Goal: Task Accomplishment & Management: Manage account settings

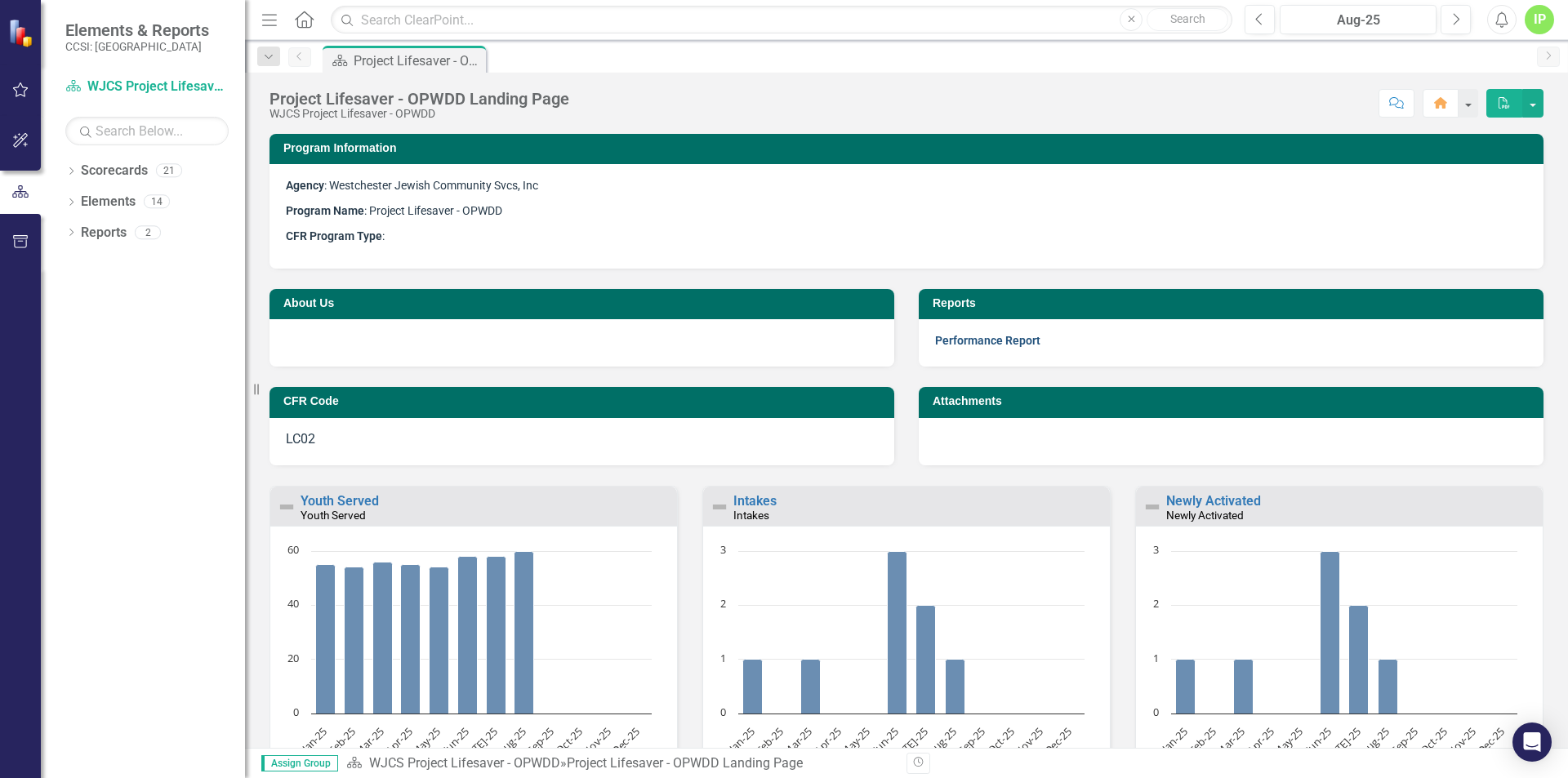
click at [954, 338] on link "Performance Report" at bounding box center [987, 340] width 105 height 13
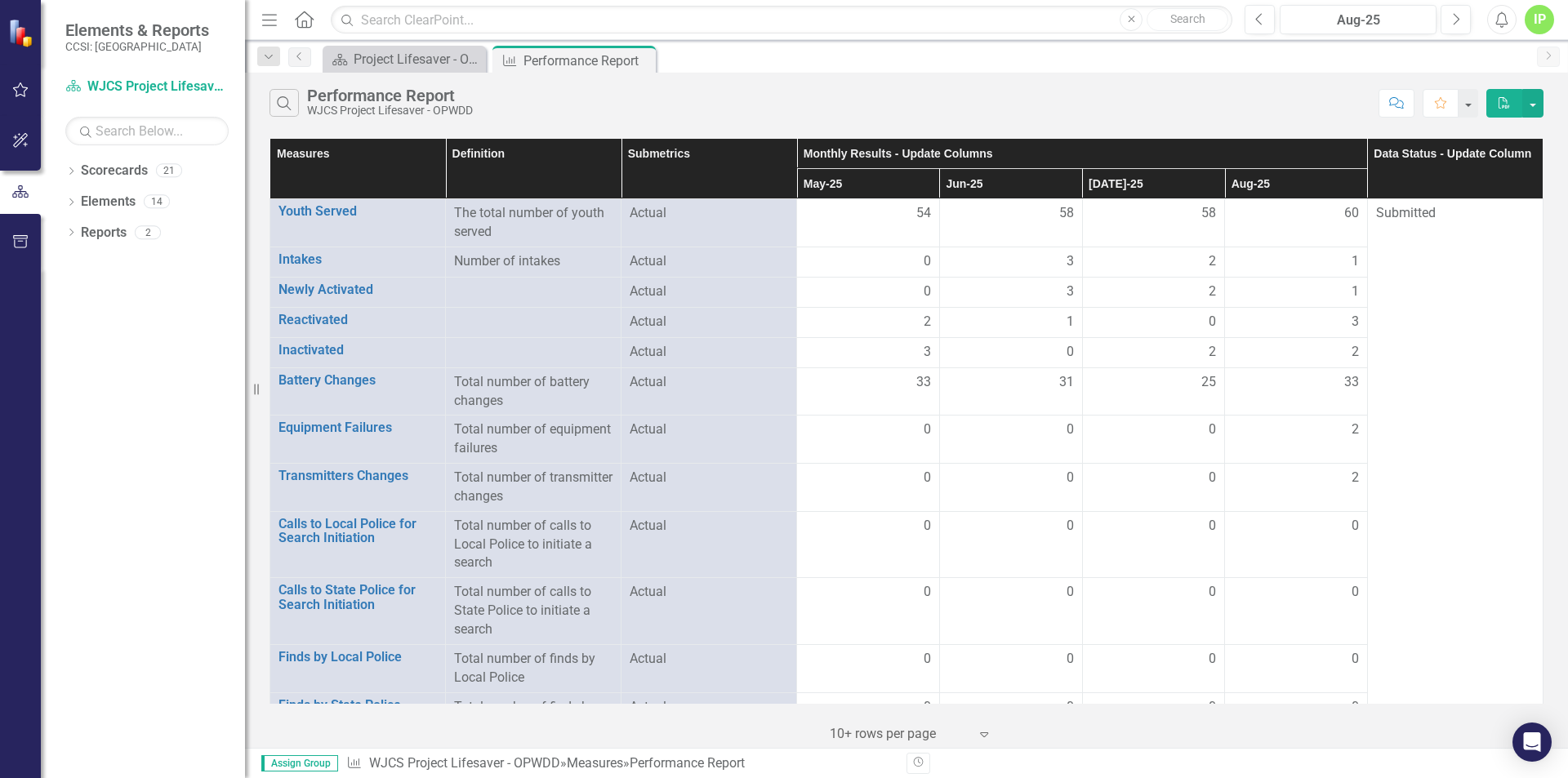
click at [975, 144] on th "Monthly Results - Update Columns" at bounding box center [1082, 153] width 571 height 30
click at [1343, 141] on th "Monthly Results - Update Columns Sort Ascending" at bounding box center [1082, 153] width 570 height 30
click at [1344, 186] on th "Aug-25 Sort Descending" at bounding box center [1296, 184] width 143 height 30
click at [1535, 14] on div "IP" at bounding box center [1539, 20] width 29 height 29
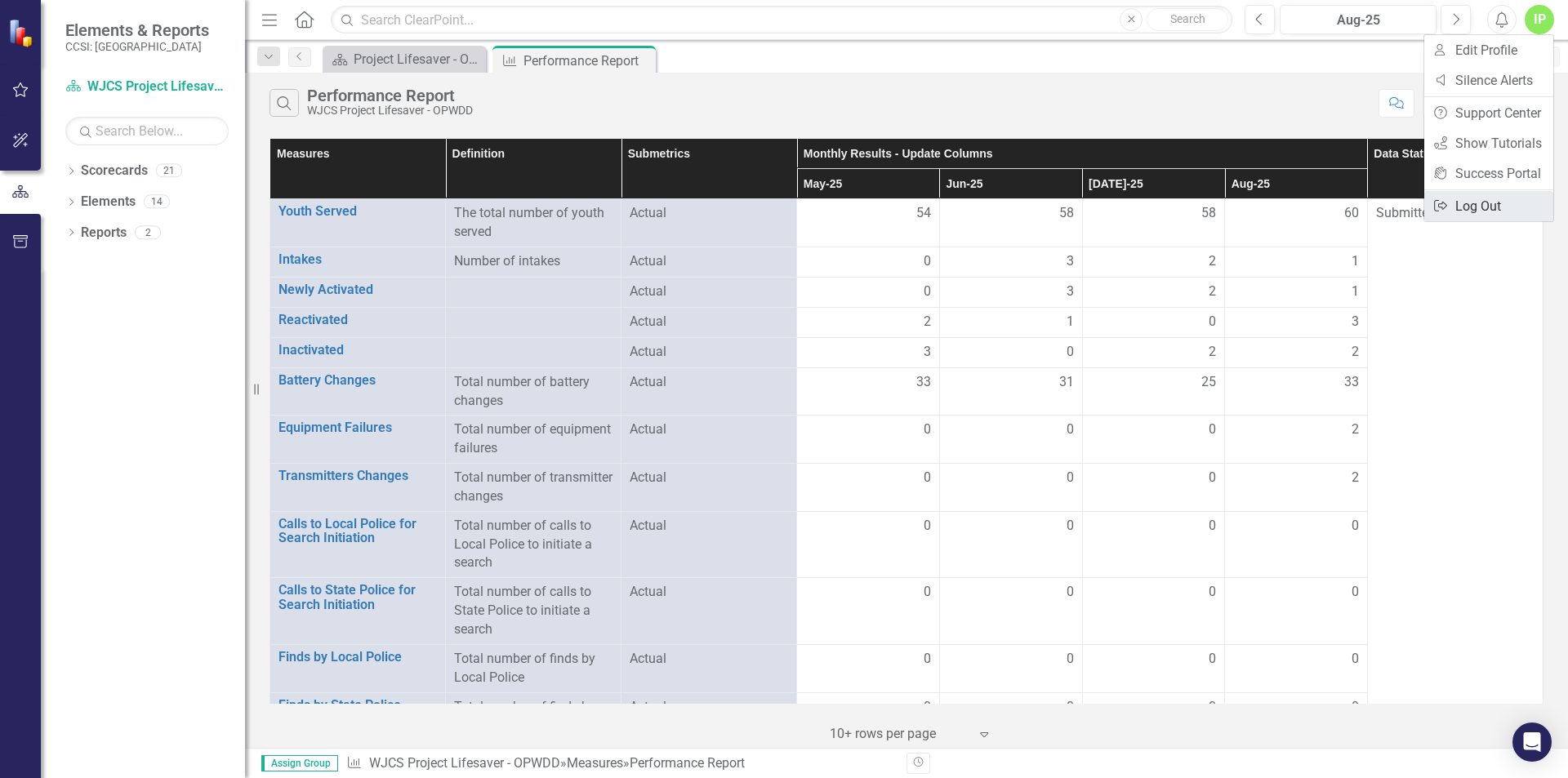
click at [1475, 205] on link "Logout Log Out" at bounding box center [1488, 205] width 129 height 30
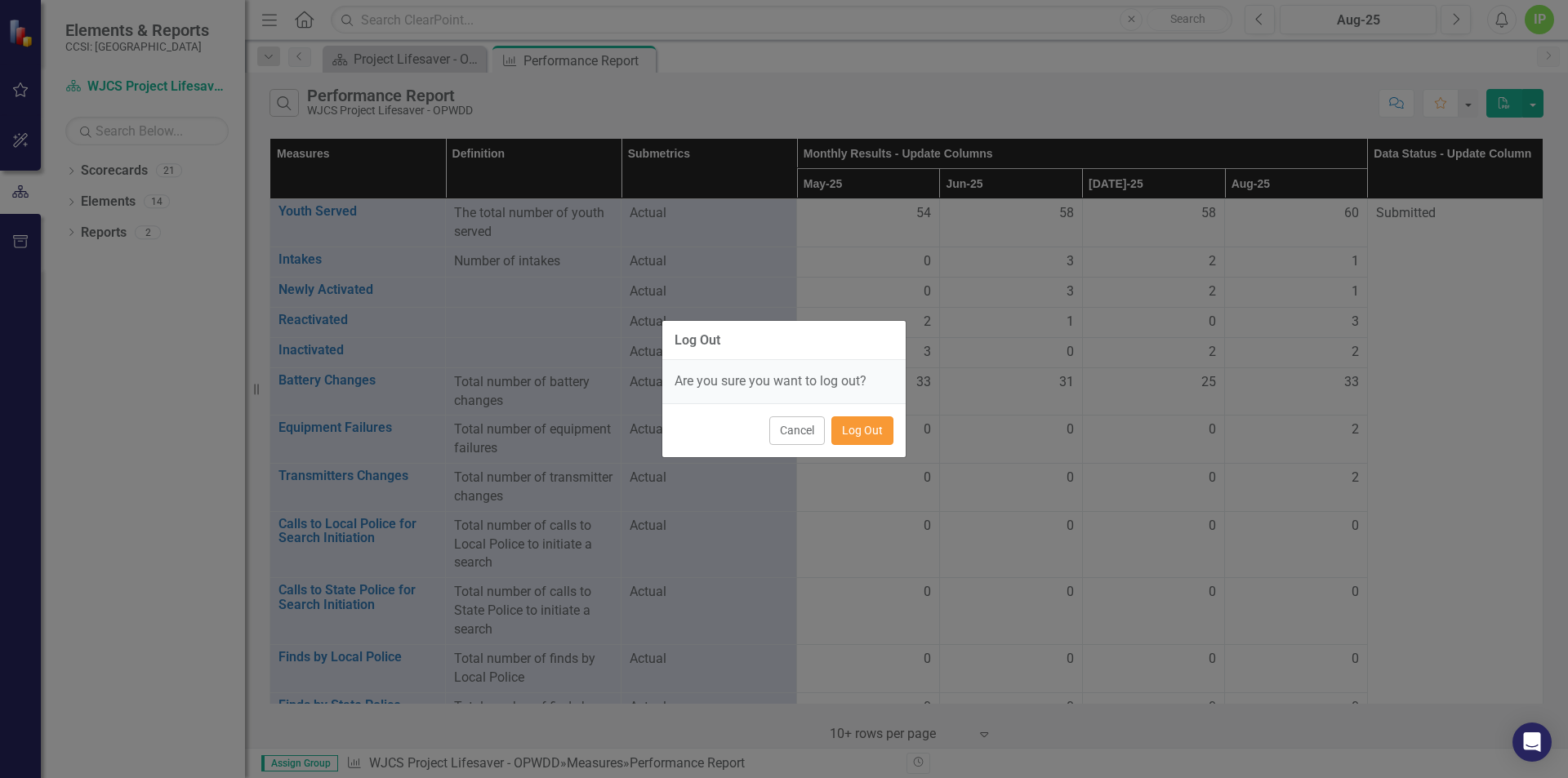
click at [863, 429] on button "Log Out" at bounding box center [862, 431] width 62 height 28
